Goal: Task Accomplishment & Management: Manage account settings

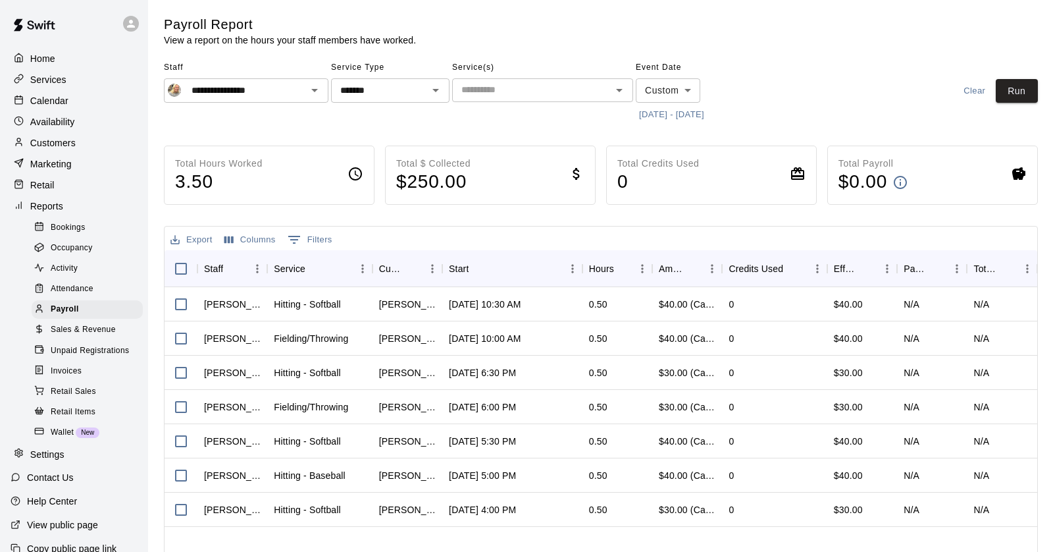
click at [55, 144] on p "Customers" at bounding box center [52, 142] width 45 height 13
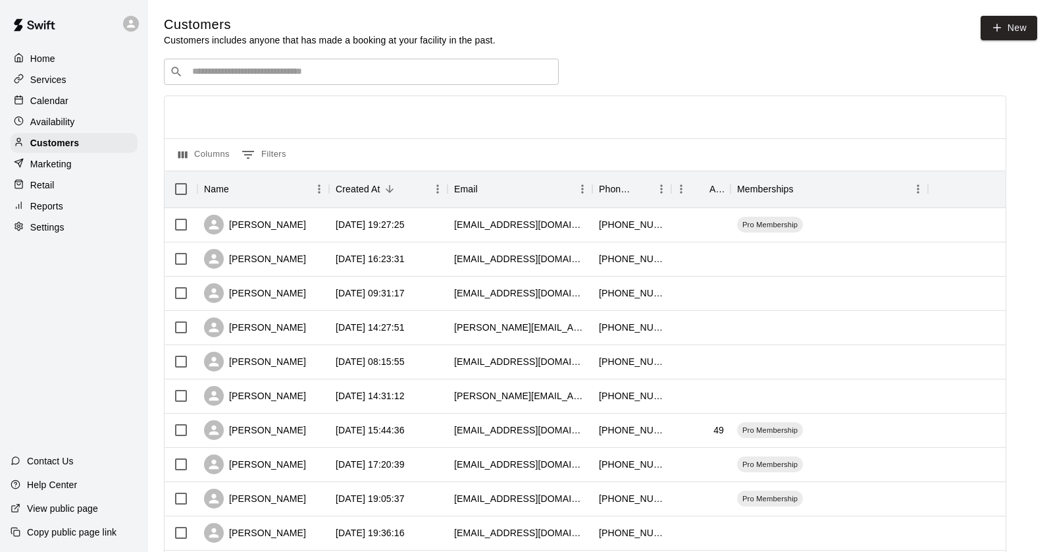
click at [253, 79] on div "​ ​" at bounding box center [361, 72] width 395 height 26
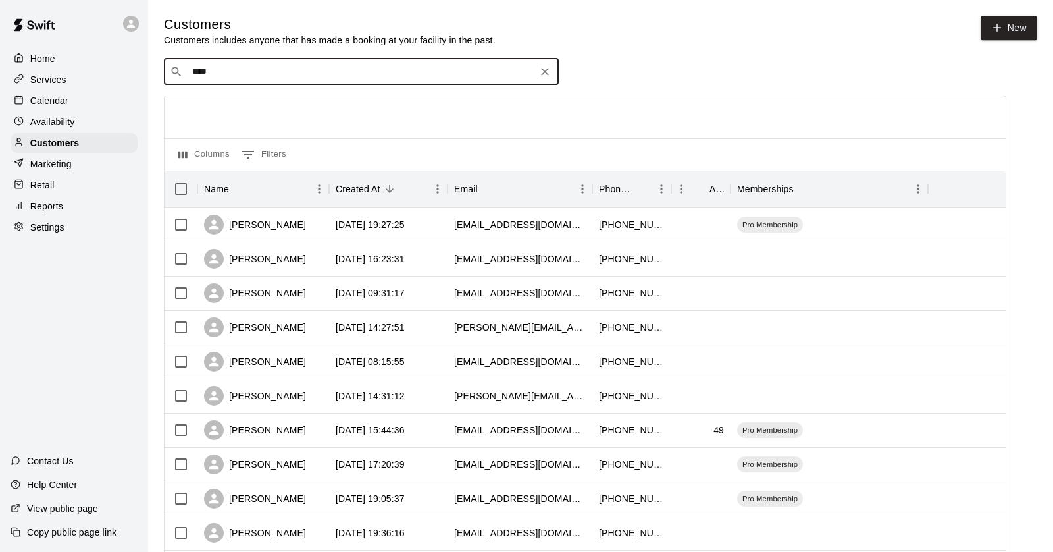
type input "*****"
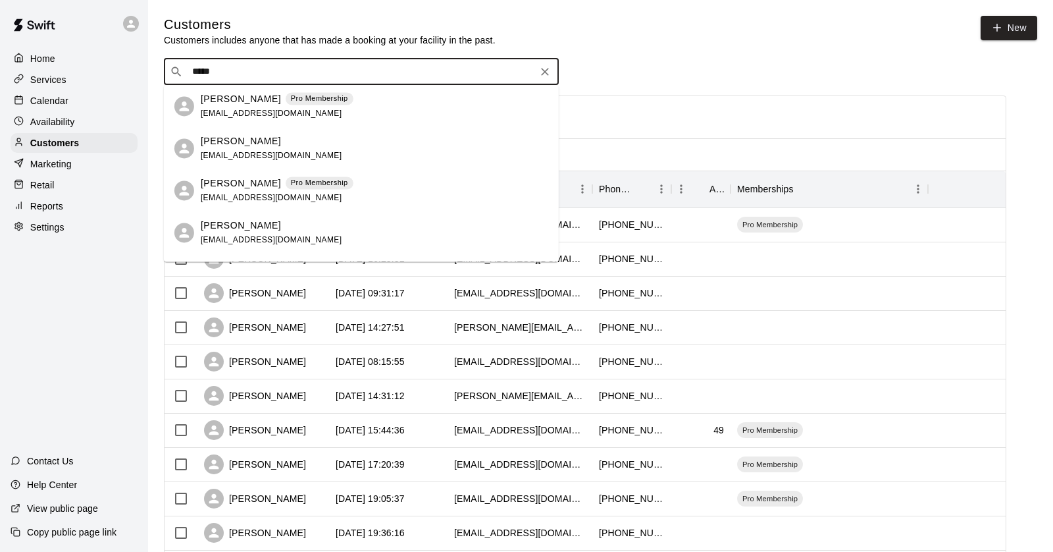
click at [232, 106] on div "[PERSON_NAME] Pro Membership [EMAIL_ADDRESS][DOMAIN_NAME]" at bounding box center [277, 106] width 153 height 28
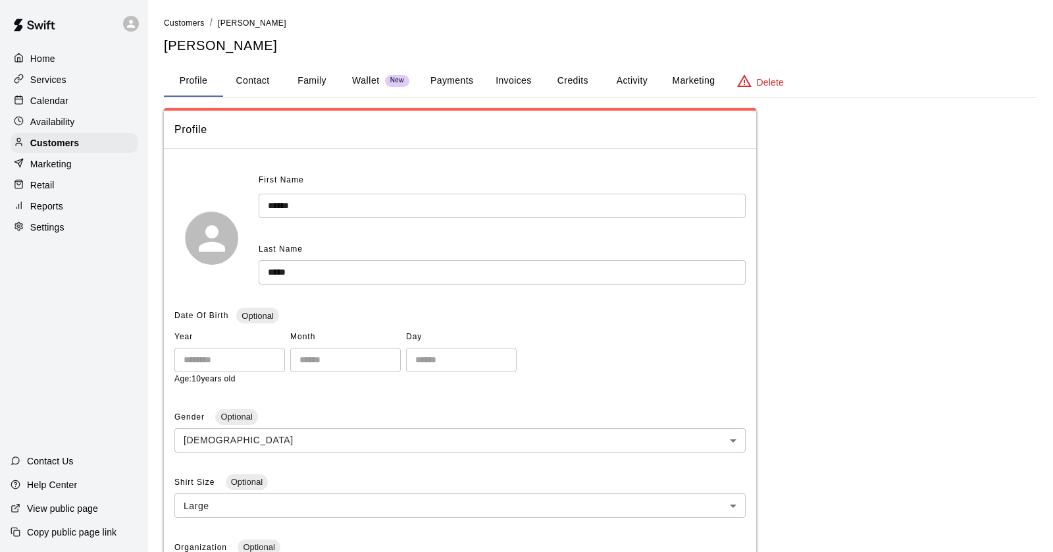
click at [619, 78] on button "Activity" at bounding box center [631, 81] width 59 height 32
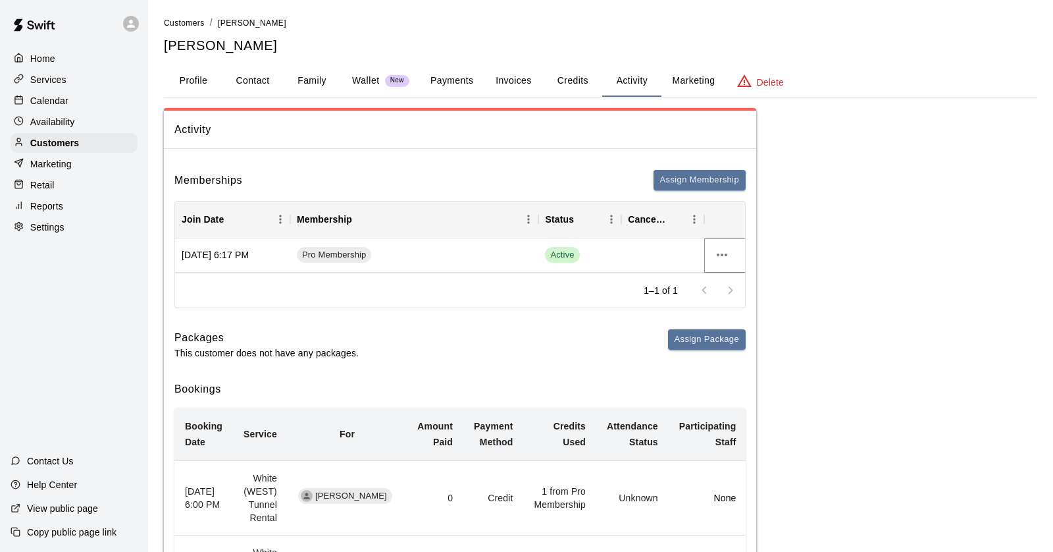
click at [724, 256] on icon "more actions" at bounding box center [722, 255] width 16 height 16
click at [729, 301] on li "Cancel" at bounding box center [748, 303] width 74 height 22
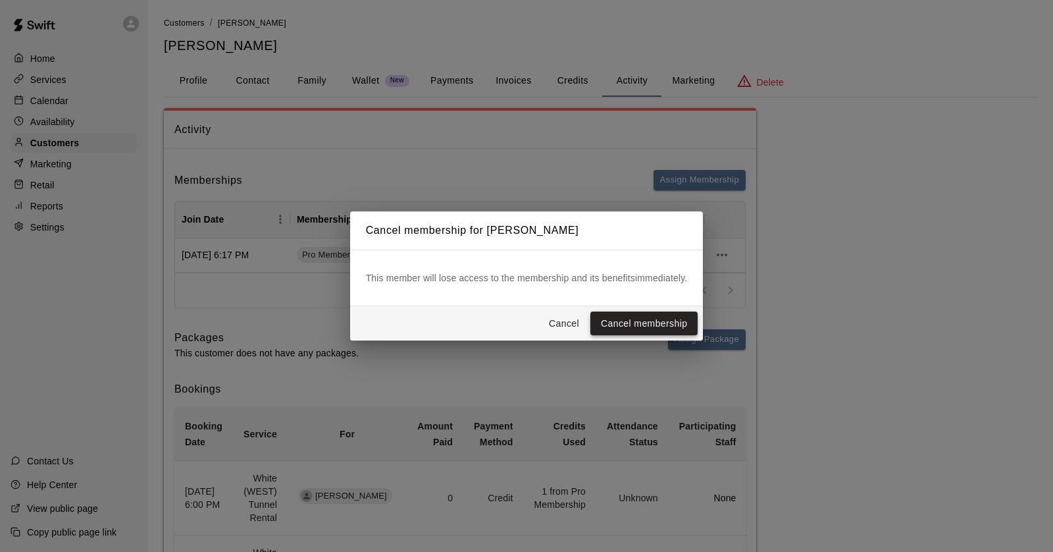
click at [651, 323] on button "Cancel membership" at bounding box center [643, 323] width 107 height 24
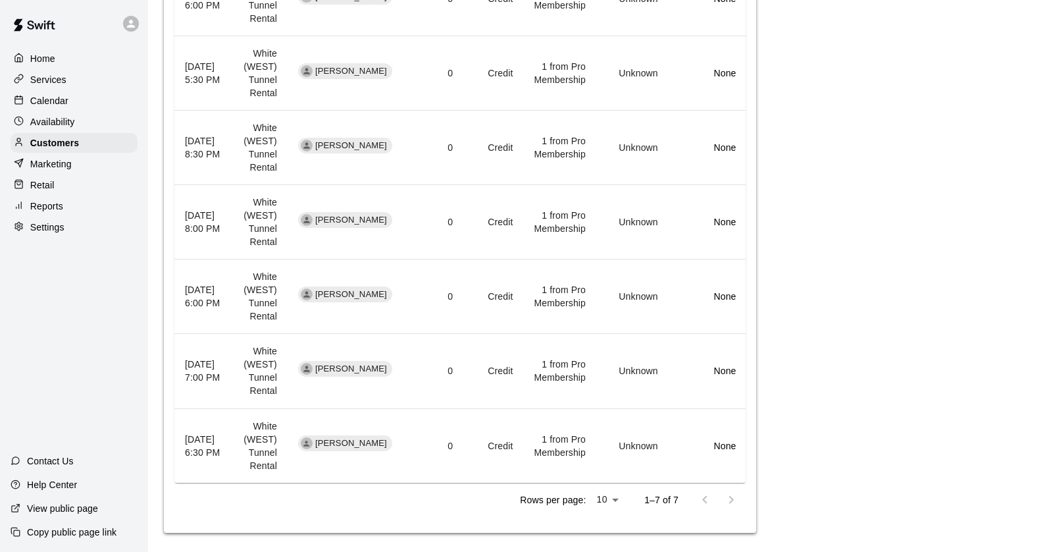
scroll to position [502, 0]
